Goal: Task Accomplishment & Management: Complete application form

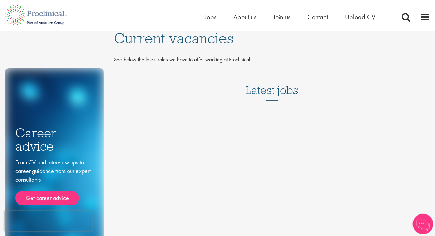
click at [263, 82] on h3 "Latest jobs" at bounding box center [272, 83] width 53 height 33
click at [287, 16] on span "Join us" at bounding box center [281, 17] width 17 height 9
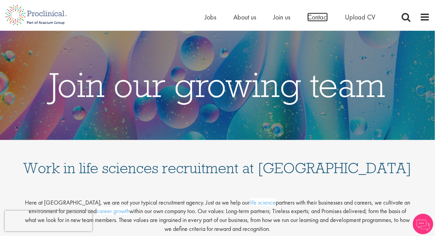
click at [314, 18] on span "Contact" at bounding box center [317, 17] width 20 height 9
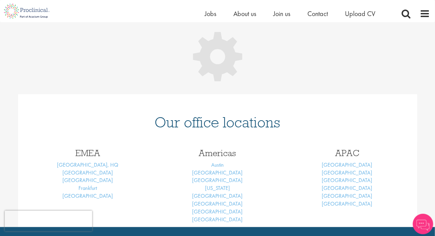
scroll to position [88, 0]
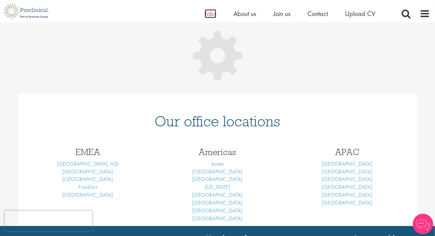
click at [210, 13] on span "Jobs" at bounding box center [211, 13] width 12 height 9
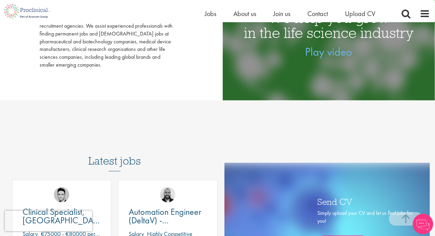
scroll to position [89, 0]
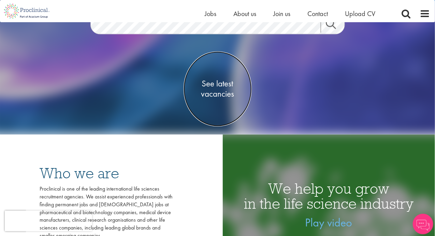
click at [224, 98] on span "See latest vacancies" at bounding box center [218, 89] width 68 height 20
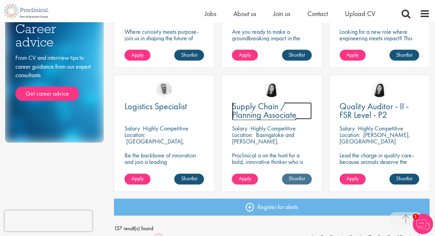
scroll to position [516, 0]
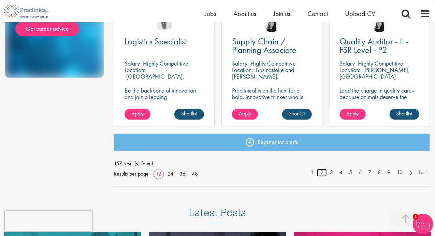
click at [320, 175] on link "2" at bounding box center [322, 173] width 10 height 8
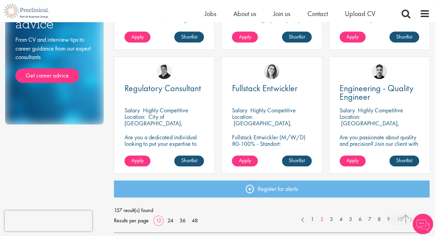
scroll to position [492, 0]
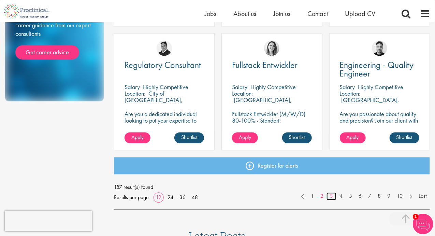
click at [332, 198] on link "3" at bounding box center [331, 196] width 10 height 8
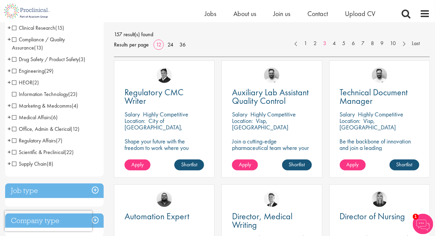
scroll to position [96, 0]
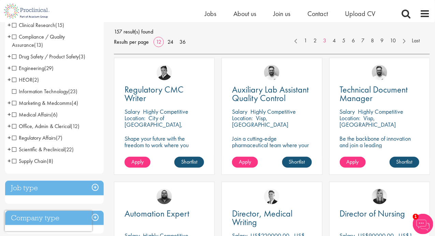
click at [14, 159] on span "Supply Chain" at bounding box center [29, 160] width 35 height 7
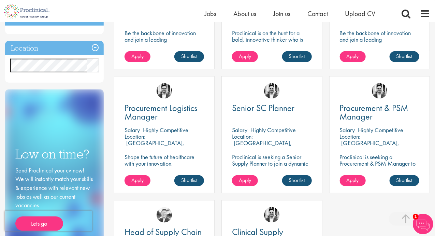
scroll to position [199, 0]
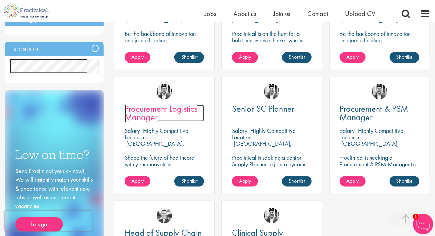
click at [145, 111] on span "Procurement Logistics Manager" at bounding box center [161, 113] width 73 height 20
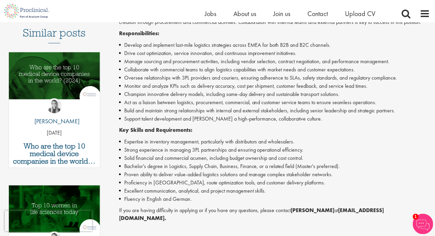
scroll to position [70, 0]
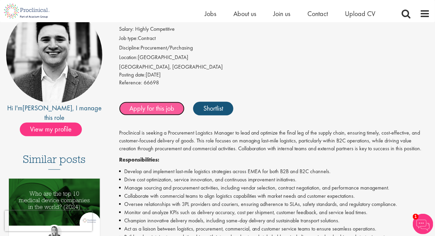
click at [164, 105] on link "Apply for this job" at bounding box center [151, 109] width 65 height 14
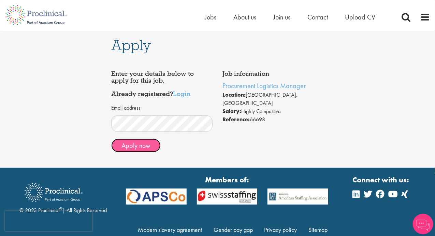
click at [145, 147] on button "Apply now" at bounding box center [135, 145] width 49 height 14
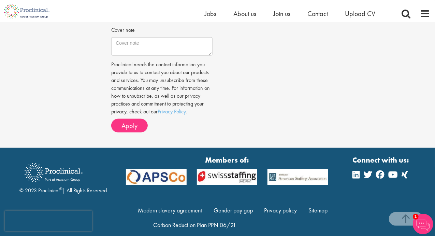
scroll to position [267, 0]
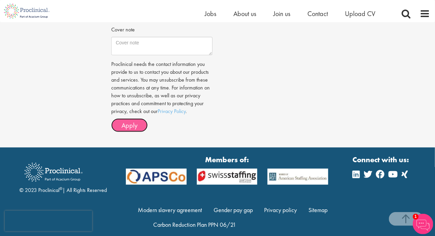
click at [123, 121] on span "Apply" at bounding box center [129, 125] width 16 height 9
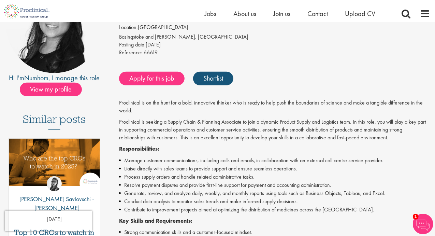
scroll to position [98, 0]
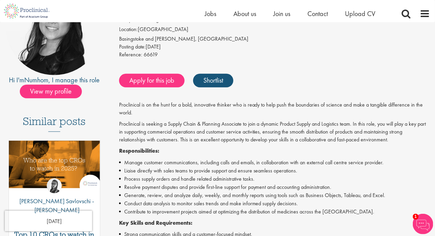
click at [158, 88] on div "Apply for this job Shortlist" at bounding box center [273, 80] width 312 height 20
click at [148, 75] on link "Apply for this job" at bounding box center [151, 81] width 65 height 14
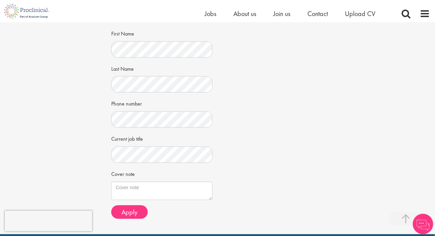
scroll to position [170, 0]
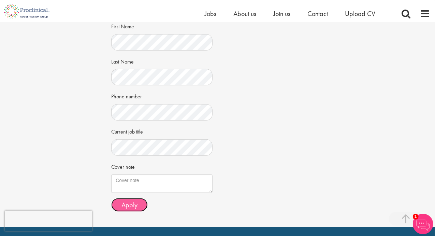
click at [127, 200] on span "Apply" at bounding box center [129, 204] width 16 height 9
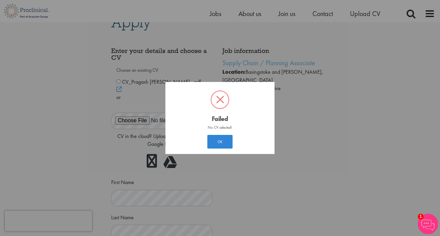
scroll to position [10, 0]
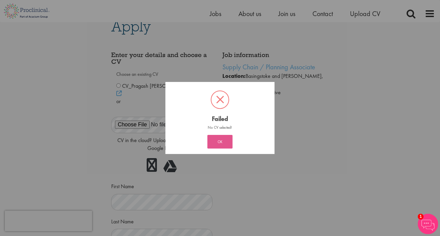
click at [217, 138] on button "OK" at bounding box center [219, 142] width 25 height 14
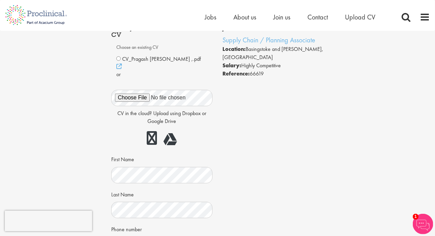
scroll to position [0, 0]
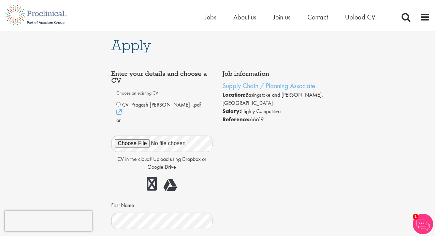
click at [118, 101] on div "CV_Pragash Duraibabu ,.pdf" at bounding box center [161, 109] width 91 height 16
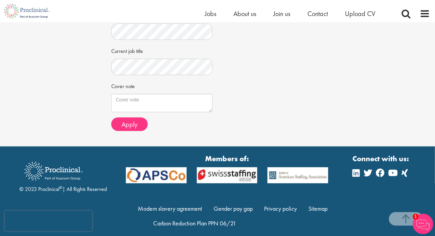
scroll to position [250, 0]
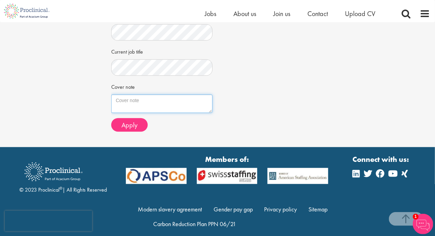
click at [151, 97] on textarea "Cover note" at bounding box center [161, 103] width 101 height 18
click at [141, 94] on textarea "I am avaialble for" at bounding box center [161, 103] width 101 height 18
click at [163, 94] on textarea "I am available for" at bounding box center [161, 103] width 101 height 18
type textarea "I am available for relocation"
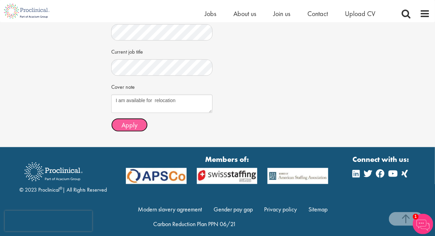
click at [132, 118] on button "Apply" at bounding box center [129, 125] width 36 height 14
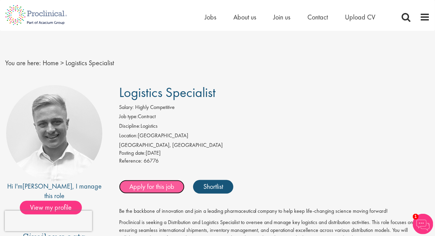
click at [168, 190] on link "Apply for this job" at bounding box center [151, 187] width 65 height 14
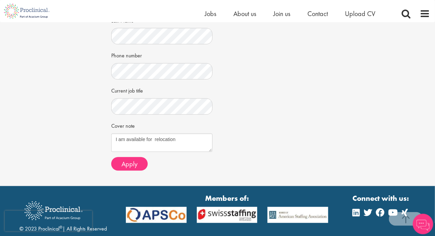
scroll to position [211, 0]
click at [136, 159] on span "Apply" at bounding box center [129, 163] width 16 height 9
